Goal: Use online tool/utility: Utilize a website feature to perform a specific function

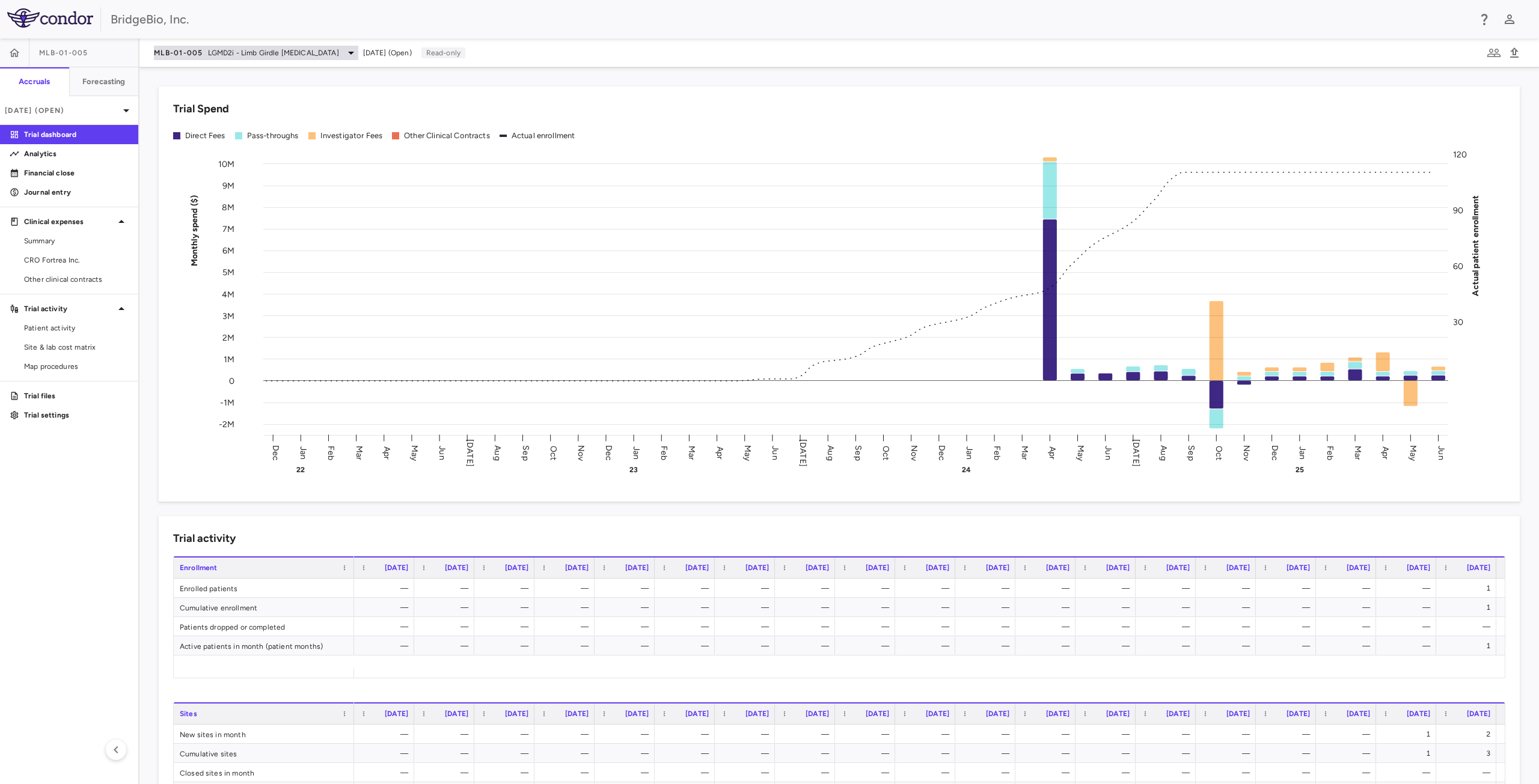
click at [222, 58] on div "MLB-01-005 LGMD2i - Limb Girdle [MEDICAL_DATA]" at bounding box center [256, 53] width 205 height 14
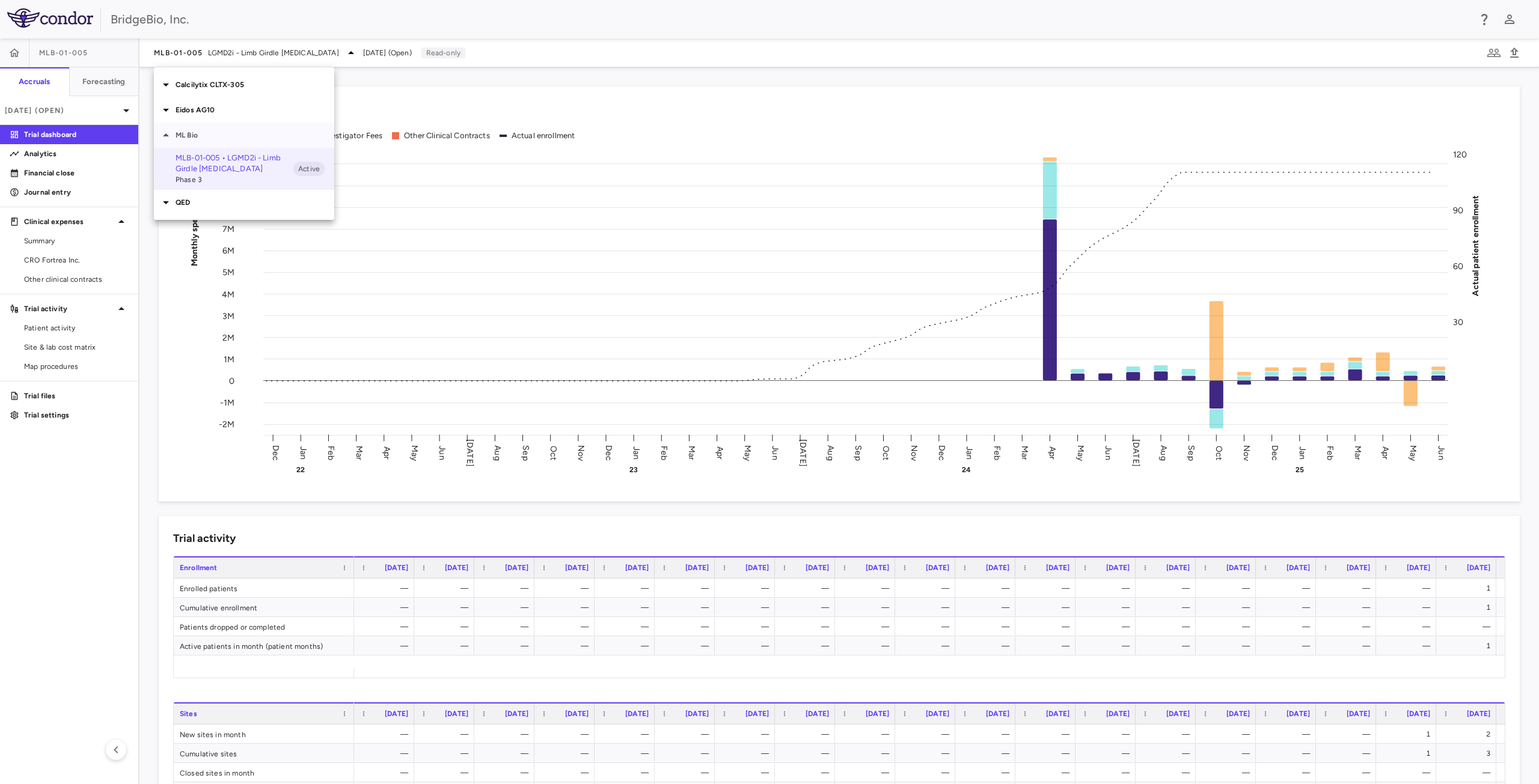
click at [167, 135] on icon at bounding box center [166, 135] width 6 height 3
click at [165, 158] on icon at bounding box center [165, 160] width 14 height 14
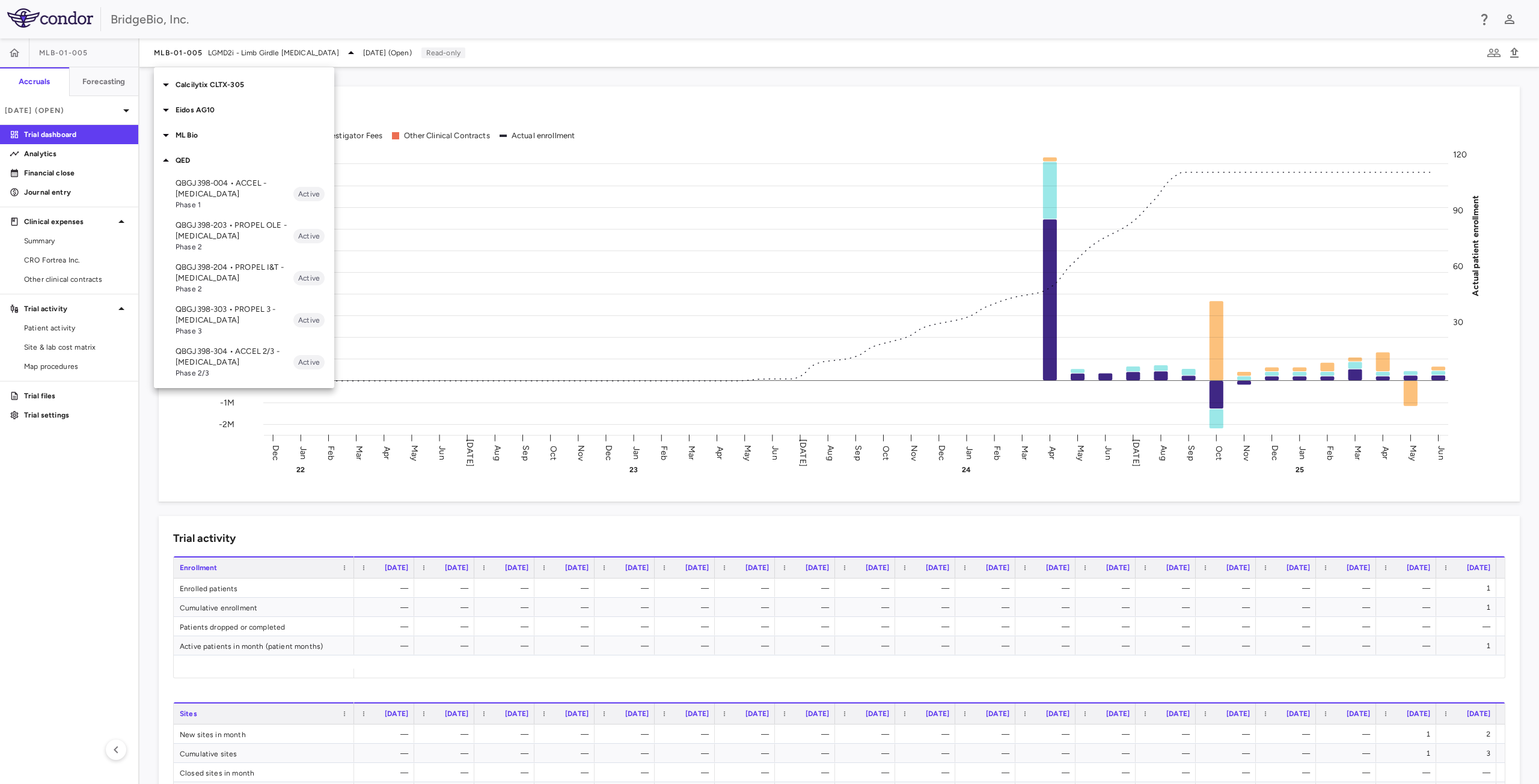
click at [228, 275] on p "QBGJ398-204 • PROPEL I&T - [MEDICAL_DATA]" at bounding box center [235, 272] width 118 height 22
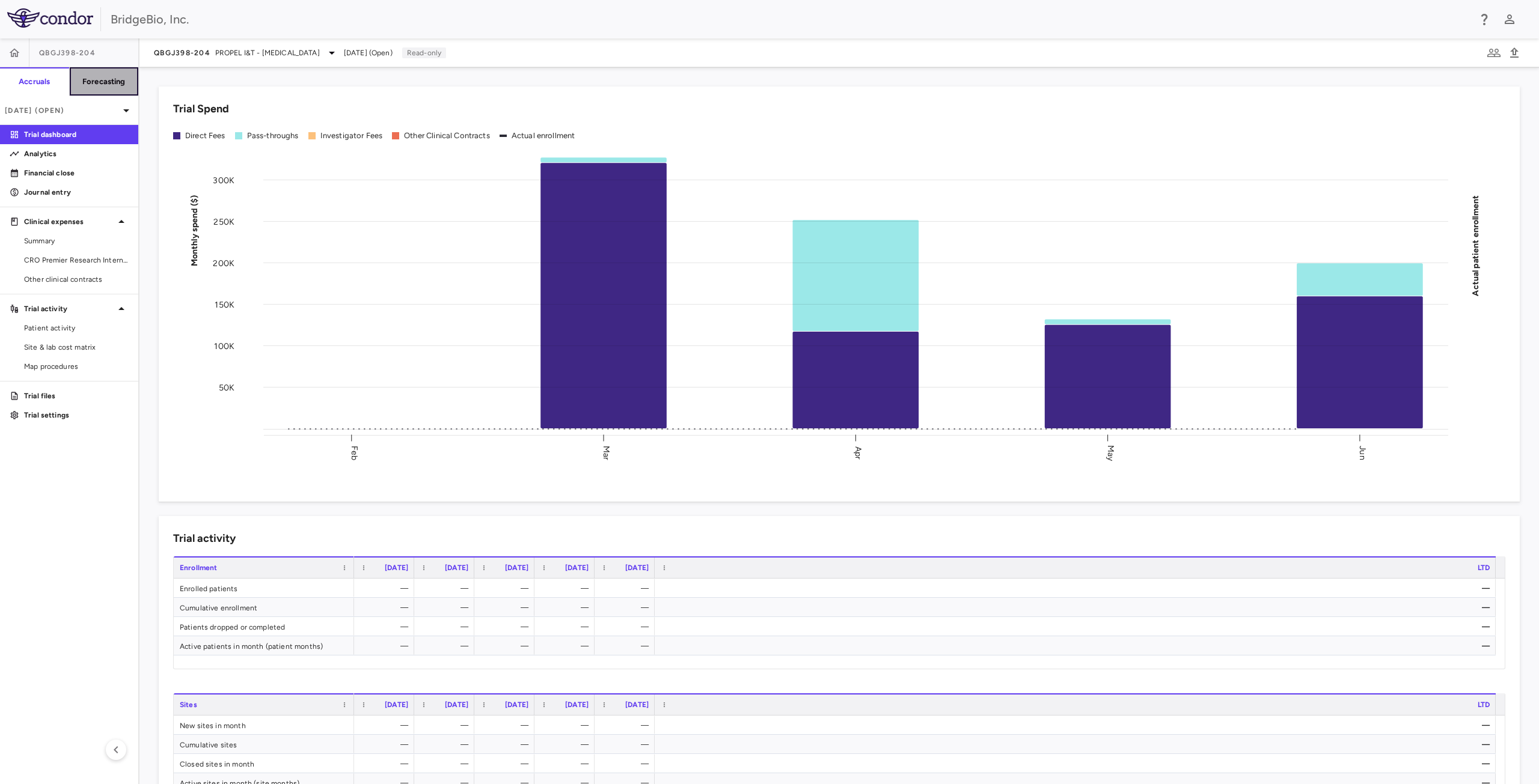
click at [125, 81] on h6 "Forecasting" at bounding box center [103, 81] width 43 height 11
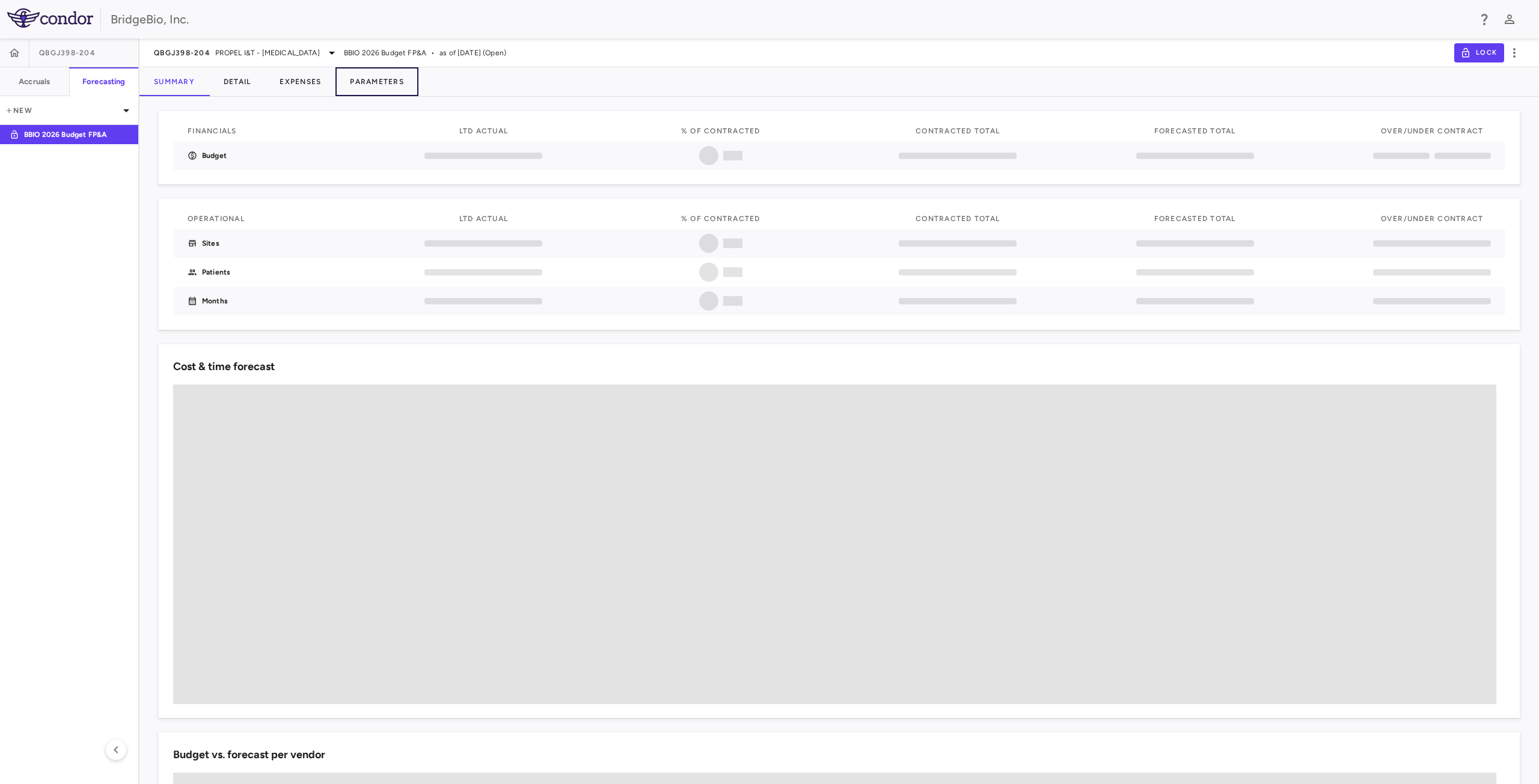
click at [381, 77] on button "Parameters" at bounding box center [377, 81] width 83 height 29
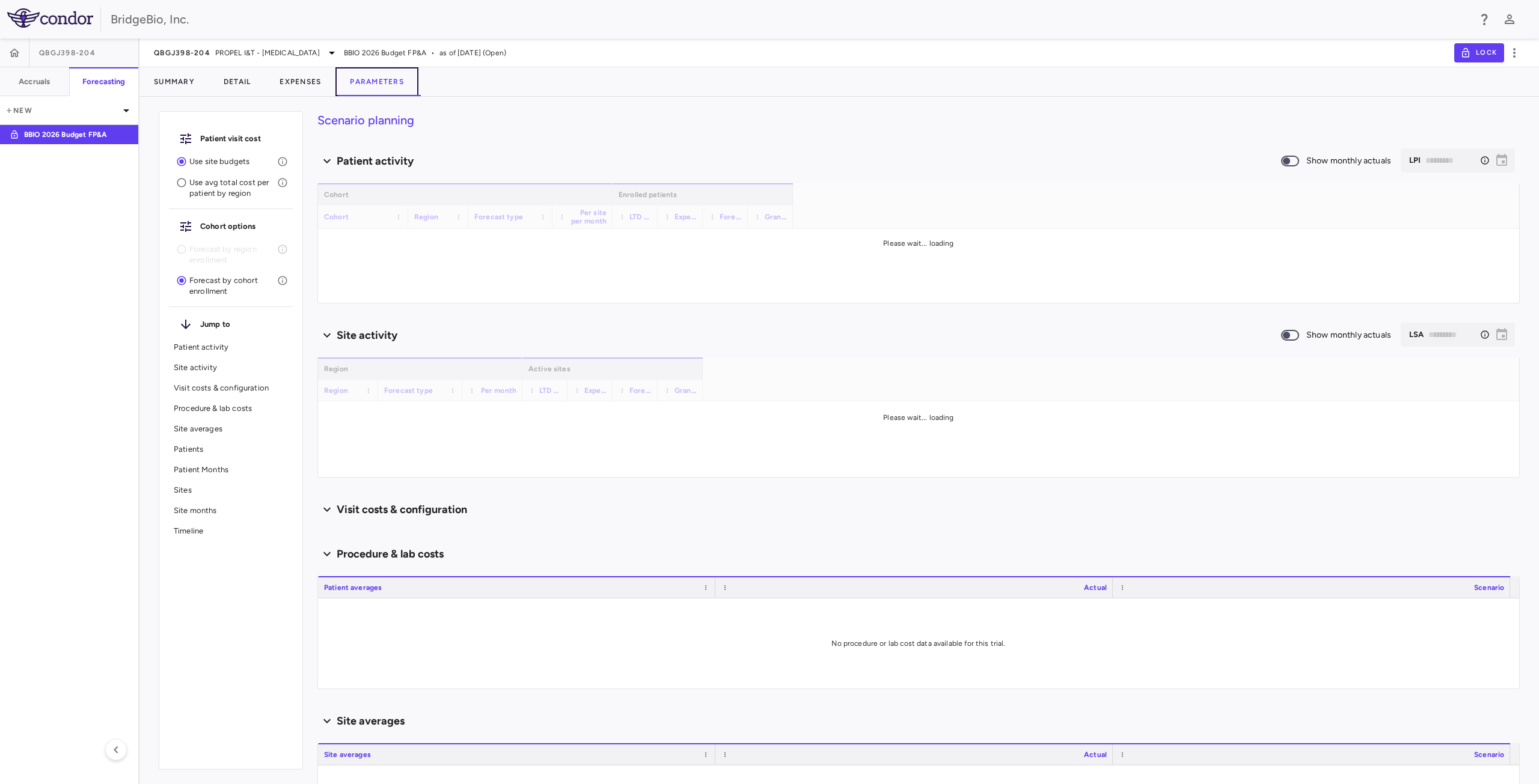
type input "********"
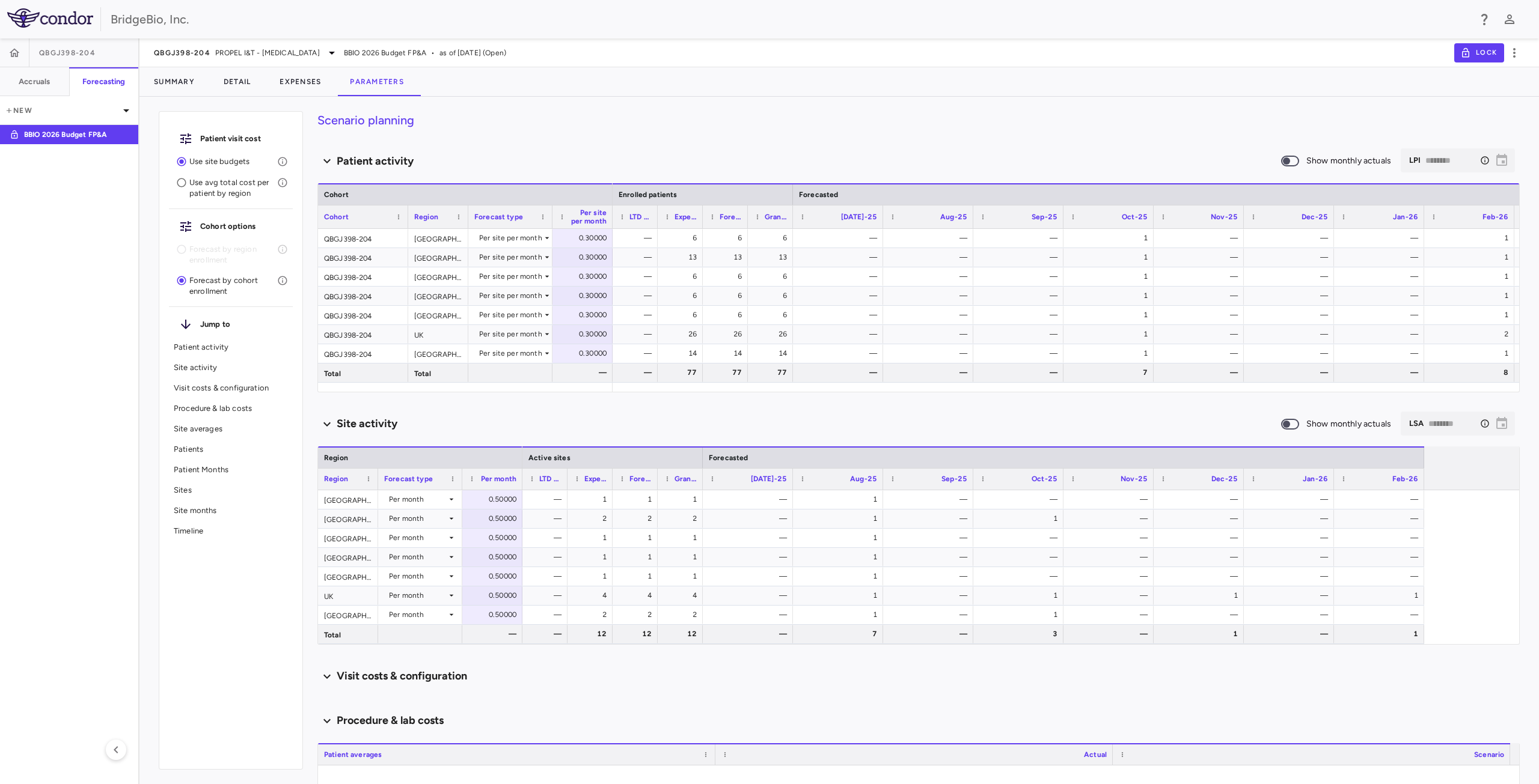
click at [201, 432] on p "Site averages" at bounding box center [230, 429] width 114 height 11
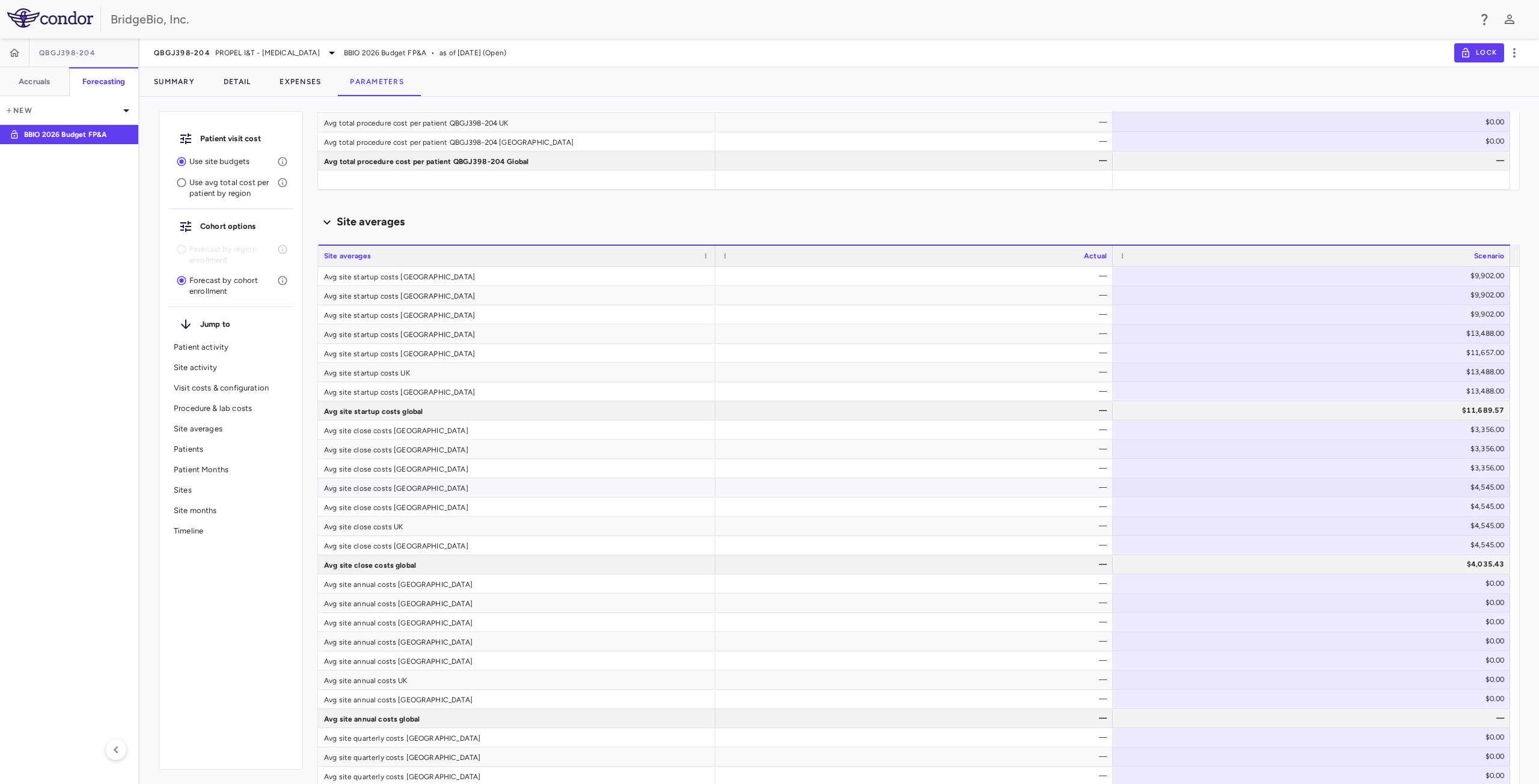
scroll to position [1149, 0]
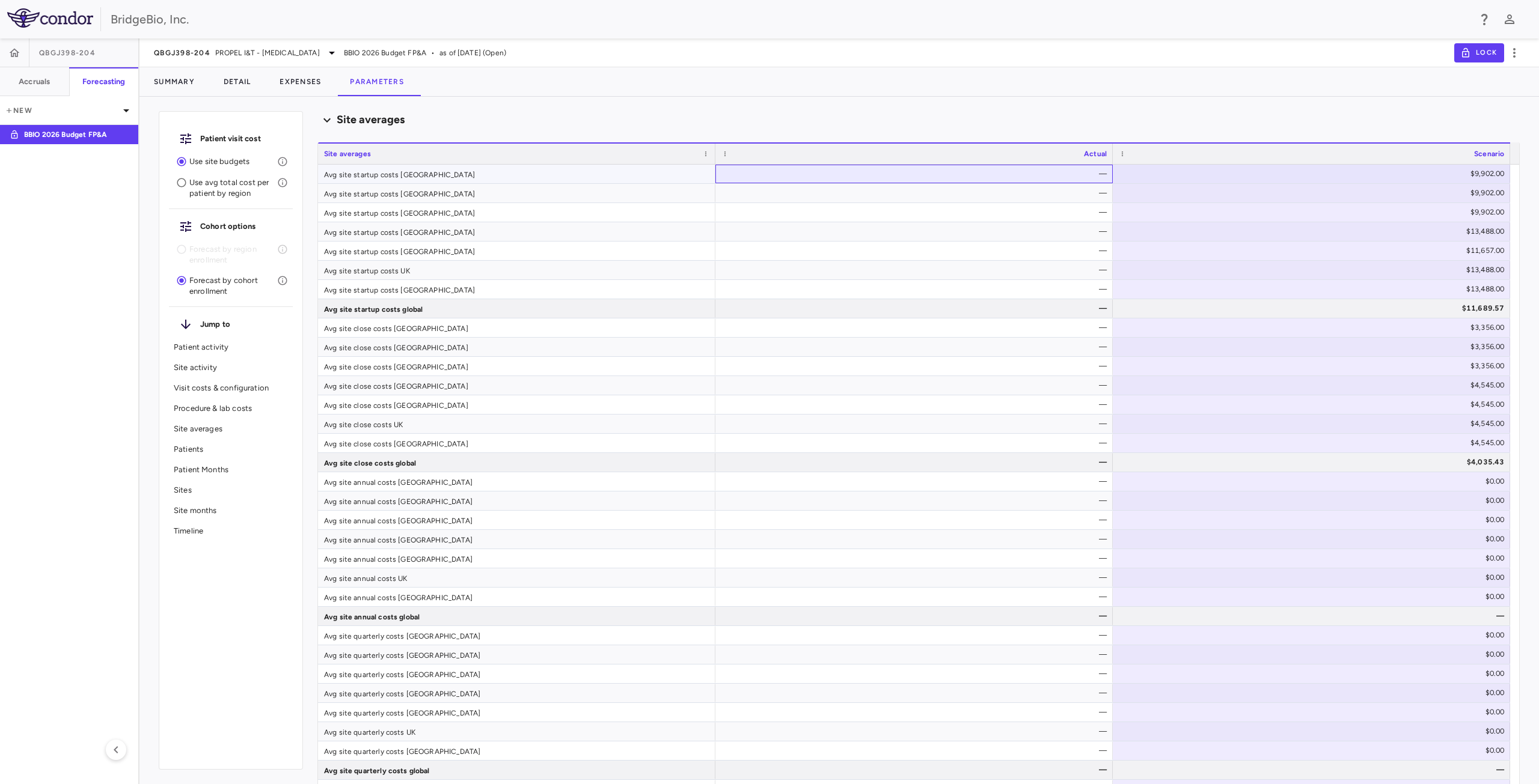
click at [1029, 176] on div "—" at bounding box center [916, 173] width 380 height 19
click at [1214, 303] on span "Excel Export" at bounding box center [1224, 303] width 57 height 17
